Goal: Information Seeking & Learning: Learn about a topic

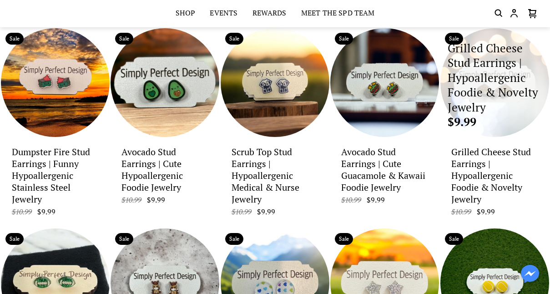
scroll to position [1711, 0]
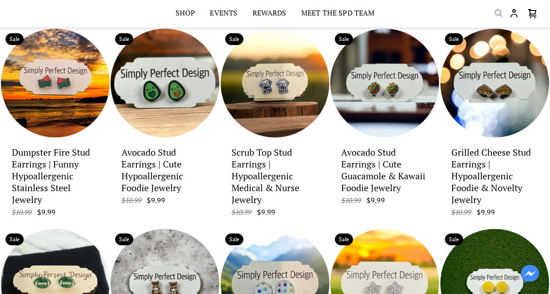
click at [498, 12] on icon "Search" at bounding box center [498, 13] width 11 height 11
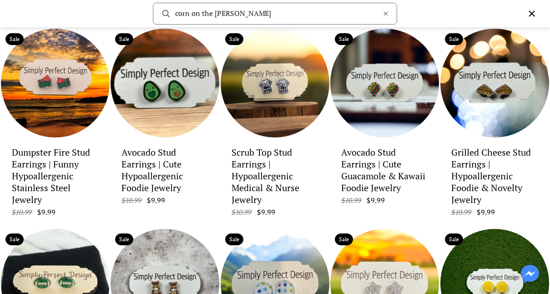
type input "corn on the [PERSON_NAME]"
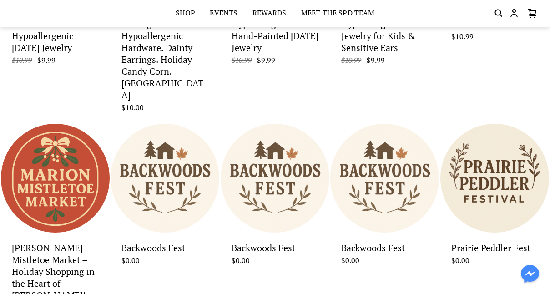
scroll to position [228, 0]
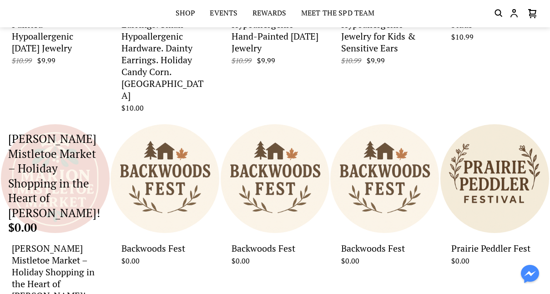
click at [64, 177] on p "[PERSON_NAME] Mistletoe Market – Holiday Shopping in the Heart of [PERSON_NAME]!" at bounding box center [55, 175] width 94 height 89
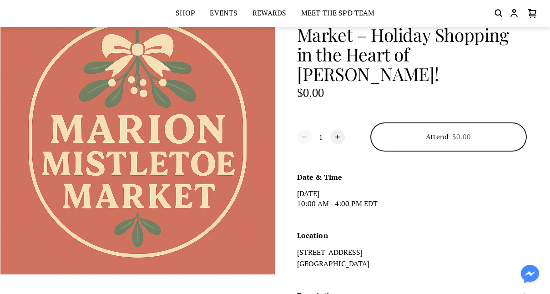
scroll to position [102, 0]
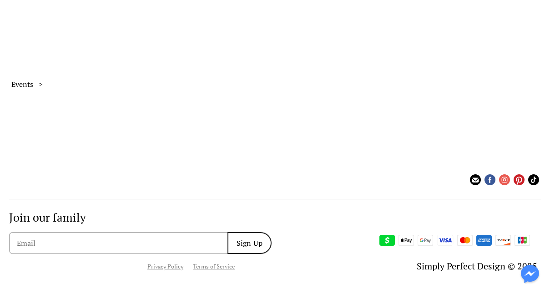
scroll to position [91, 0]
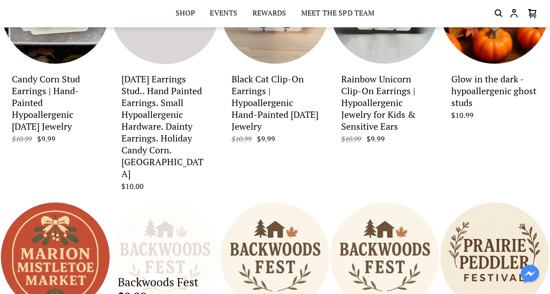
click at [173, 237] on div "Backwoods Fest $0.00" at bounding box center [165, 256] width 109 height 109
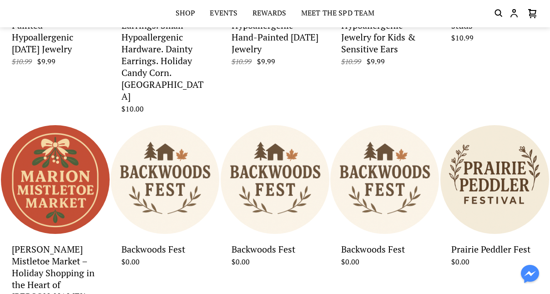
scroll to position [173, 0]
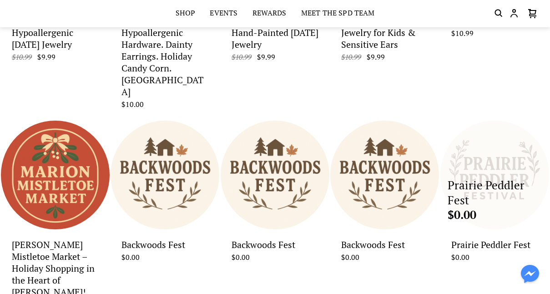
click at [494, 160] on div "Prairie Peddler Fest $0.00" at bounding box center [494, 175] width 109 height 109
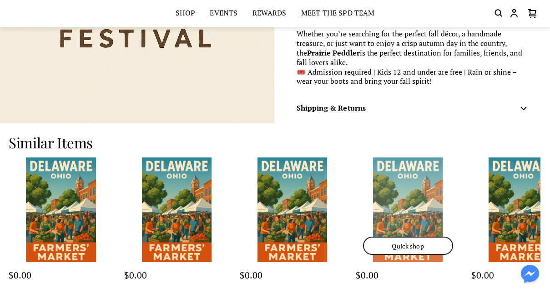
scroll to position [551, 1]
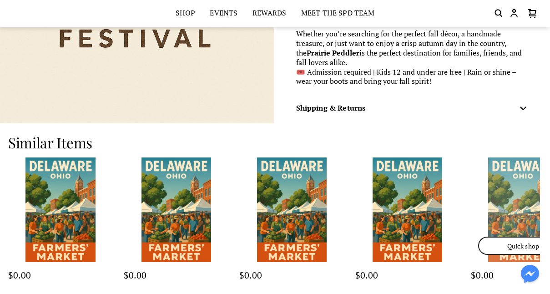
click at [470, 192] on div "Quick shop" at bounding box center [522, 209] width 105 height 105
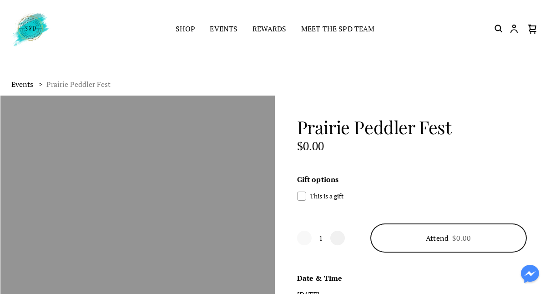
scroll to position [0, 1]
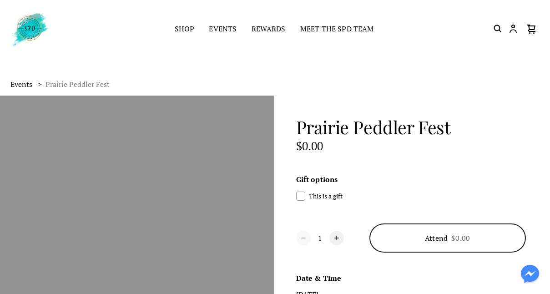
scroll to position [32, 0]
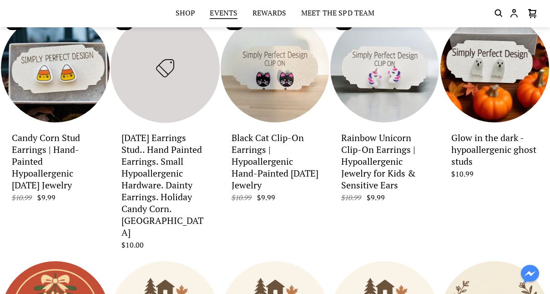
click at [230, 12] on link "Events" at bounding box center [224, 13] width 28 height 13
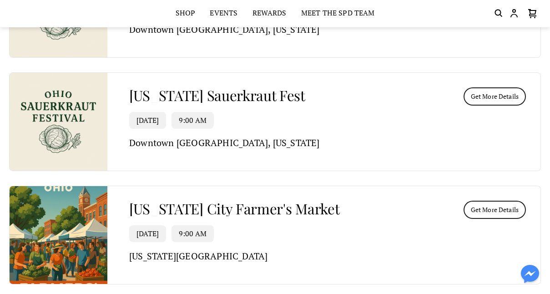
scroll to position [1686, 0]
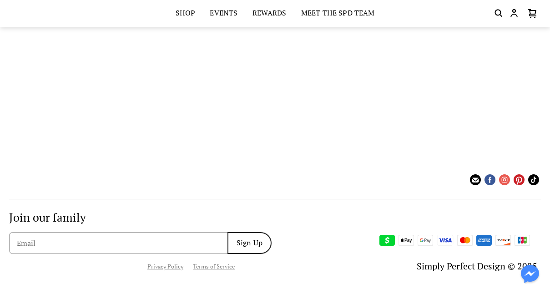
scroll to position [32, 0]
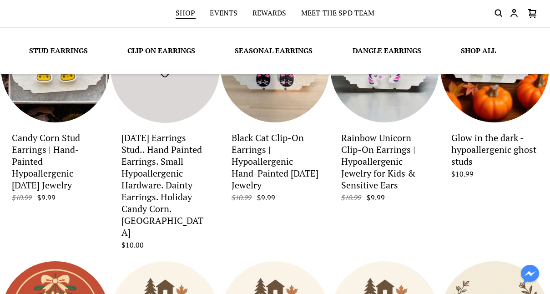
click at [185, 14] on link "Shop" at bounding box center [186, 13] width 20 height 13
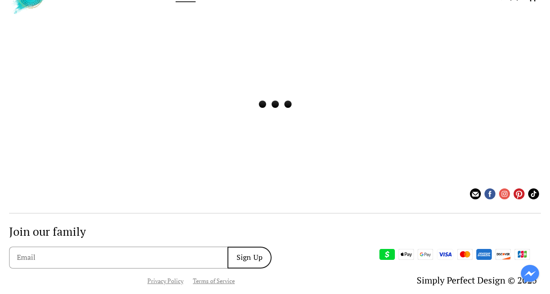
scroll to position [0, 0]
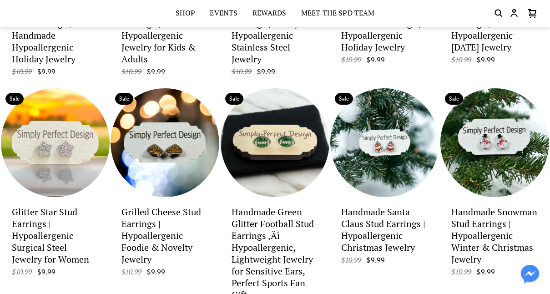
scroll to position [529, 0]
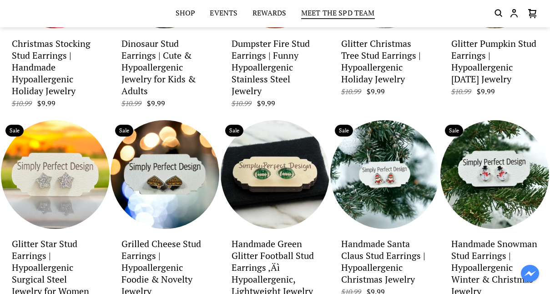
click at [334, 13] on link "Meet the SPD Team" at bounding box center [338, 13] width 74 height 13
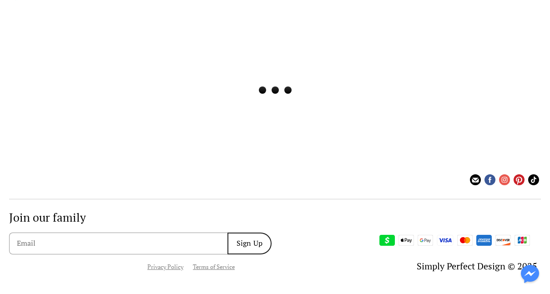
scroll to position [46, 0]
